Goal: Check status

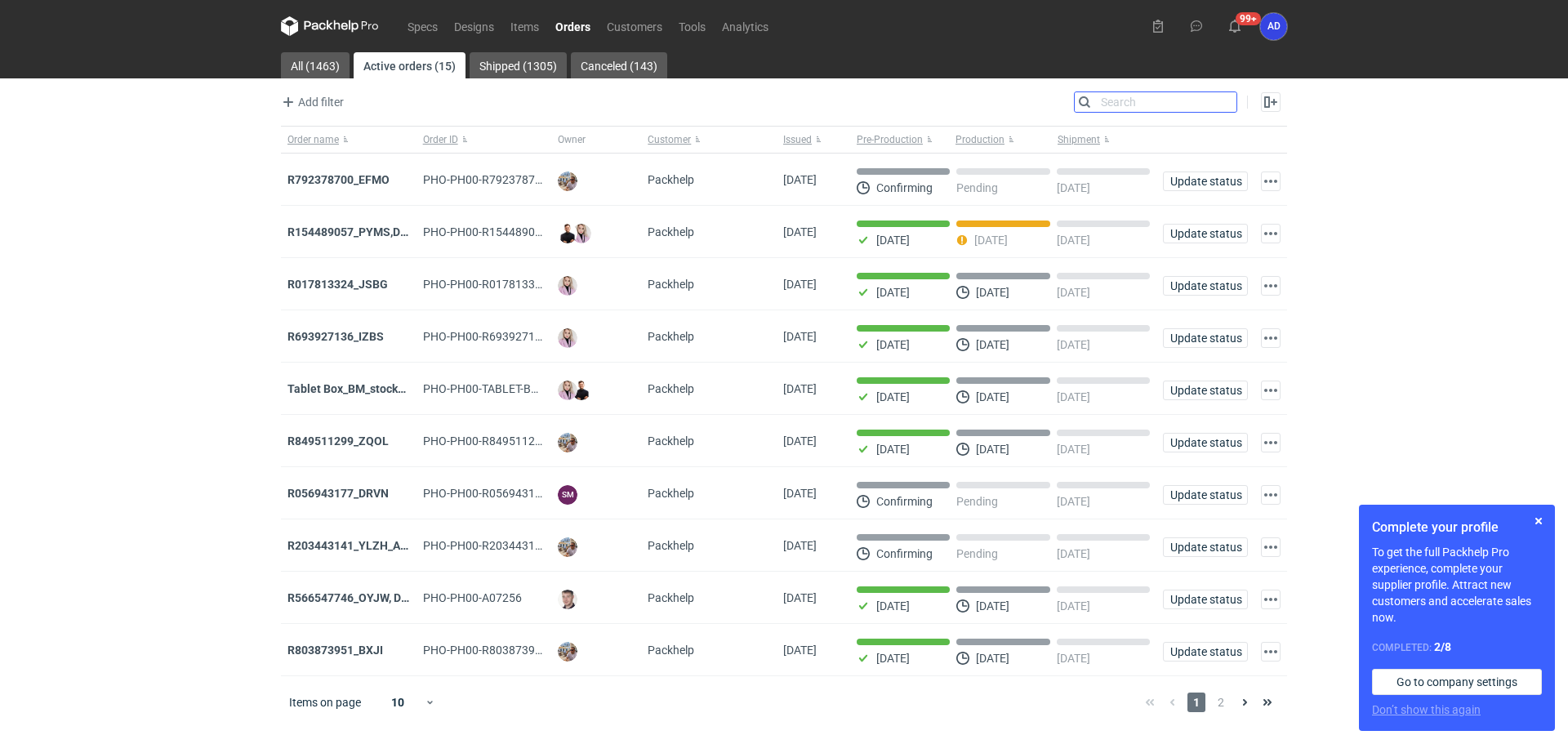
click at [1224, 99] on input "Search" at bounding box center [1155, 102] width 162 height 19
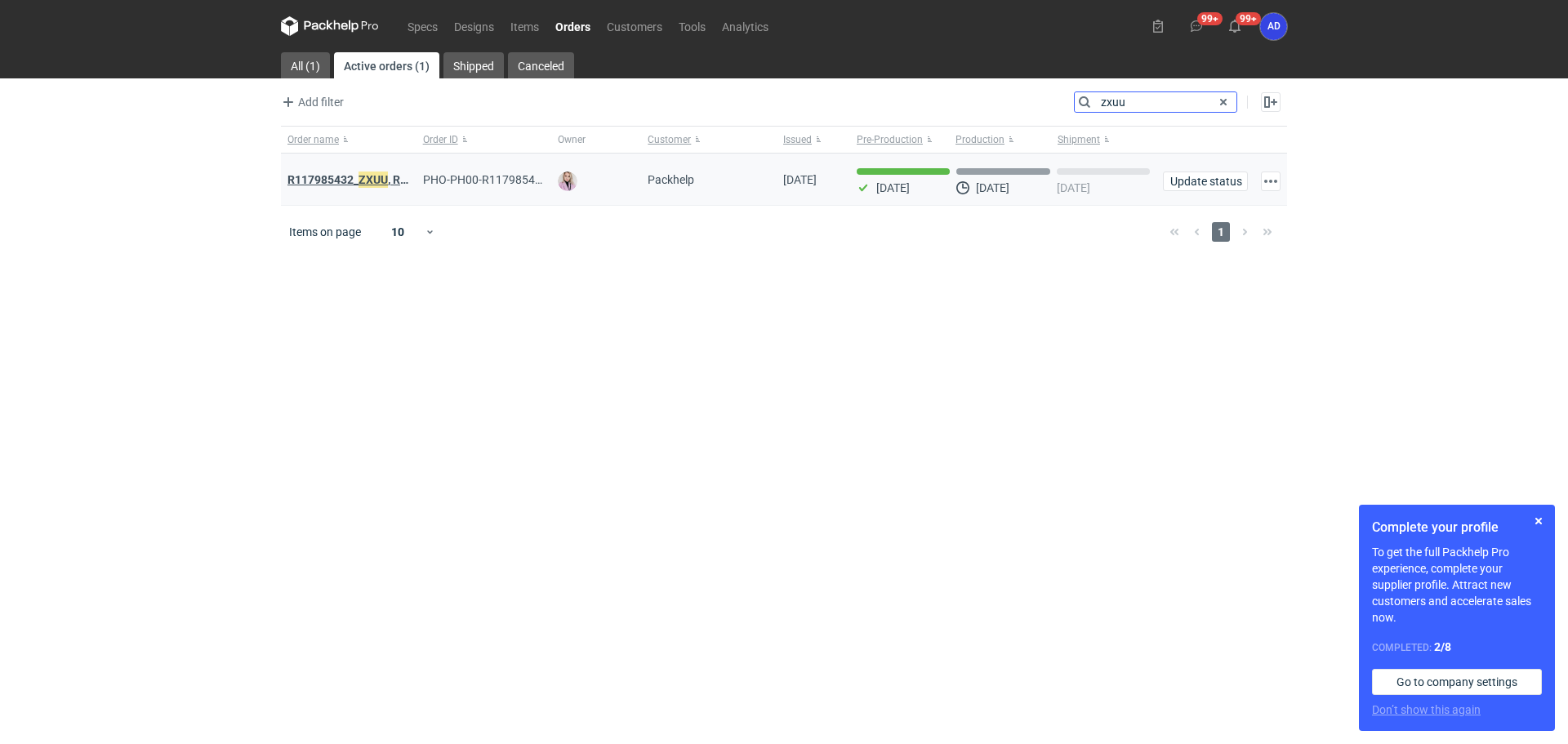
type input "zxuu"
click at [350, 181] on strong "R117985432_ ZXUU , RNMV, VLQR" at bounding box center [372, 179] width 171 height 18
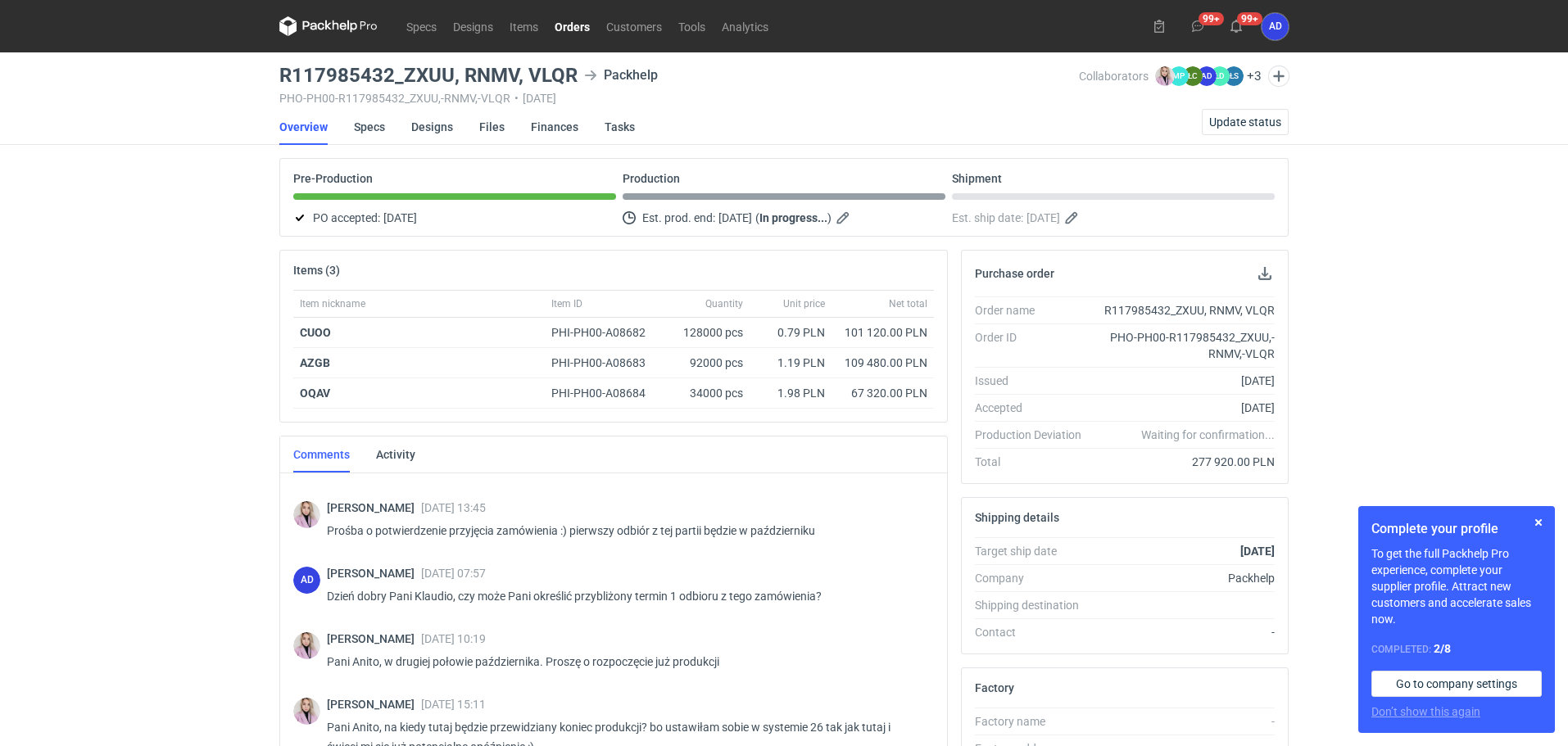
click at [583, 37] on nav "Specs Designs Items Orders Customers Tools Analytics" at bounding box center [528, 26] width 497 height 52
click at [576, 23] on link "Orders" at bounding box center [572, 26] width 51 height 19
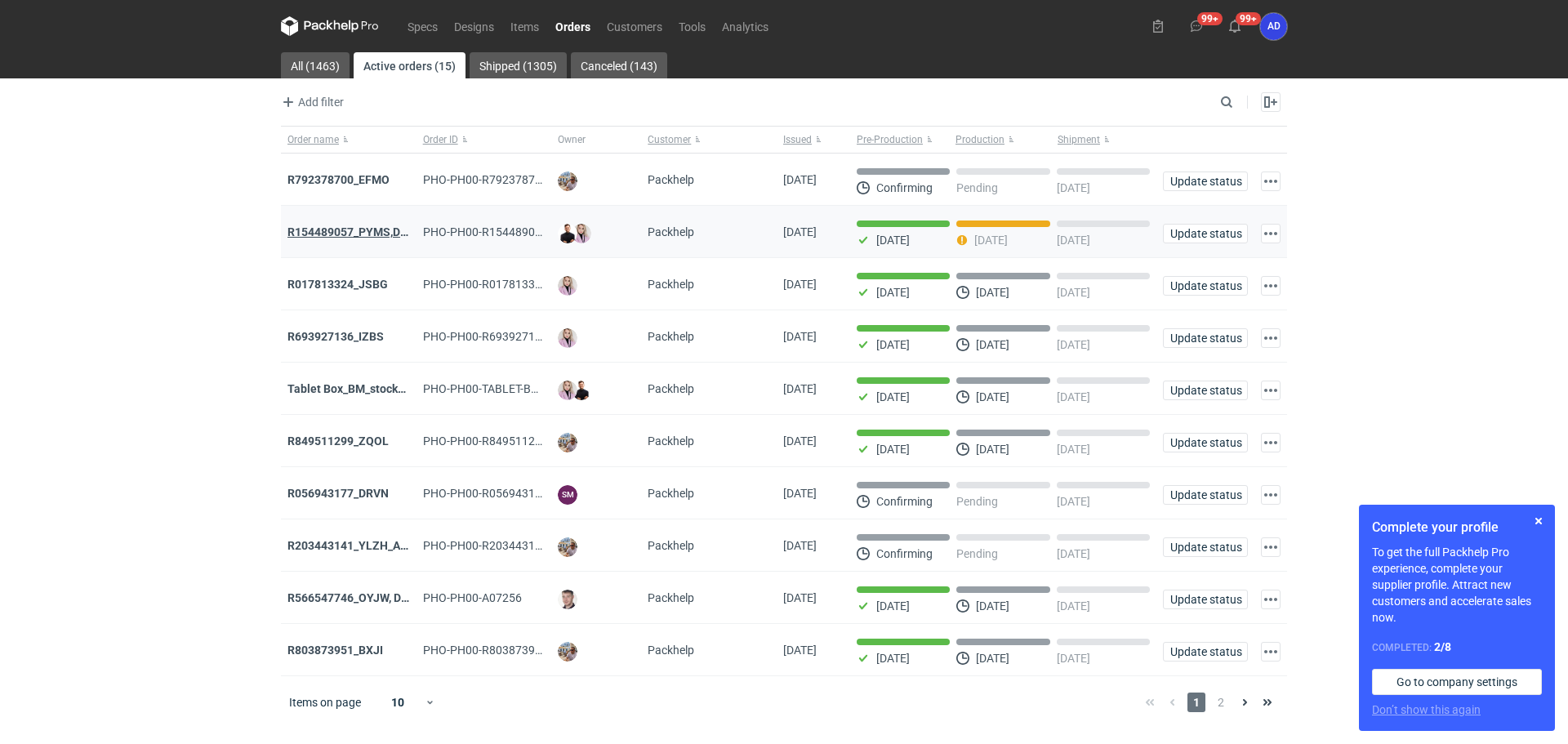
click at [380, 233] on strong "R154489057_PYMS,DEPJ,PVJP" at bounding box center [369, 232] width 163 height 14
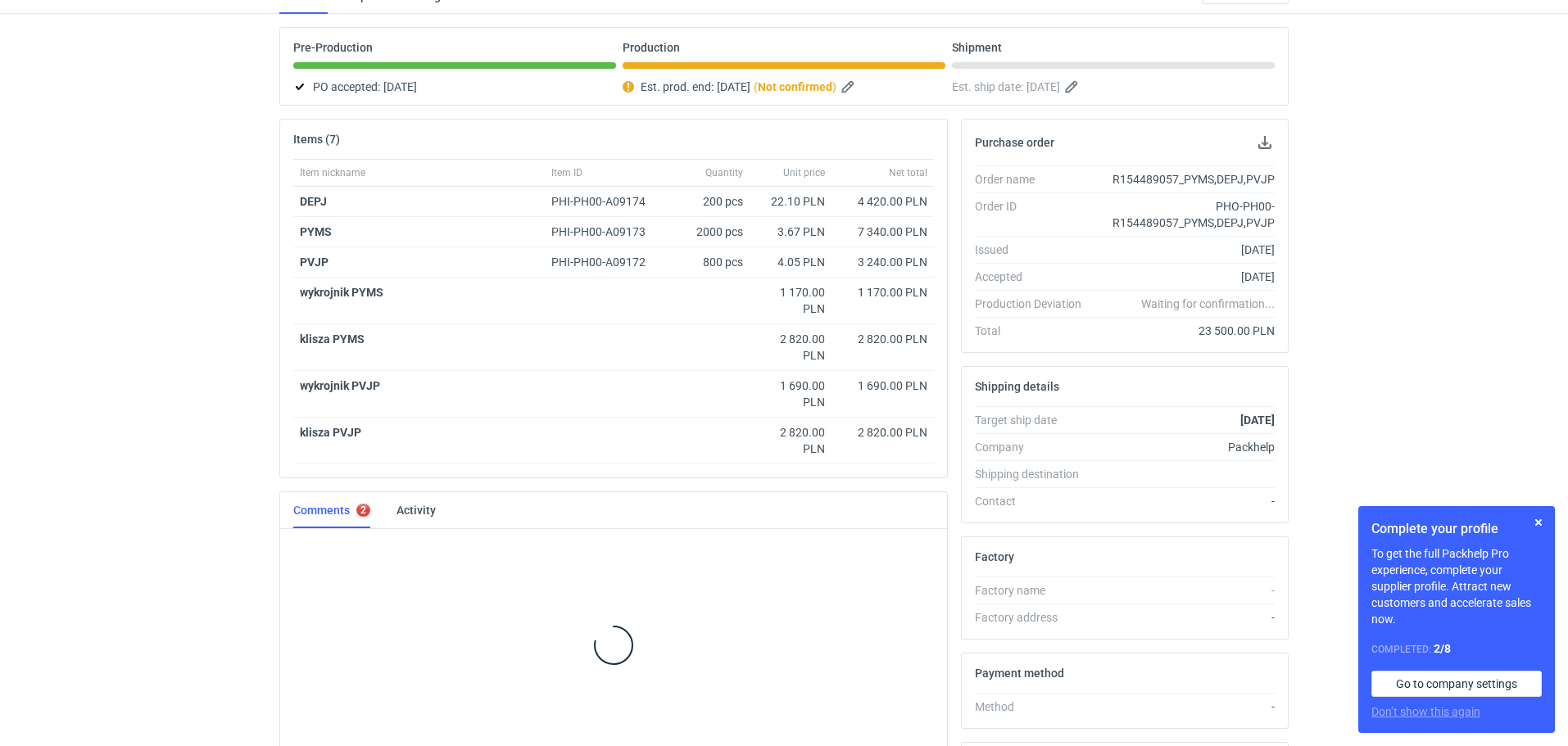
scroll to position [149, 0]
